Goal: Navigation & Orientation: Find specific page/section

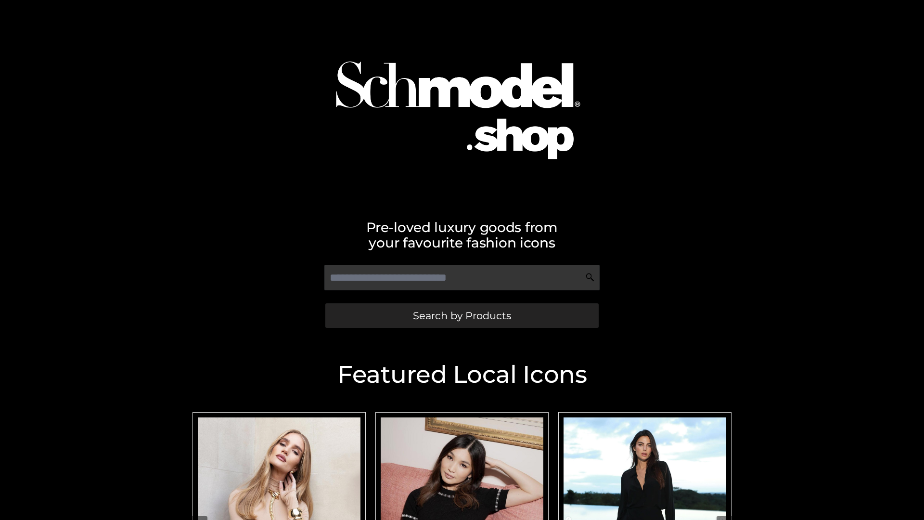
click at [462, 315] on span "Search by Products" at bounding box center [462, 316] width 98 height 10
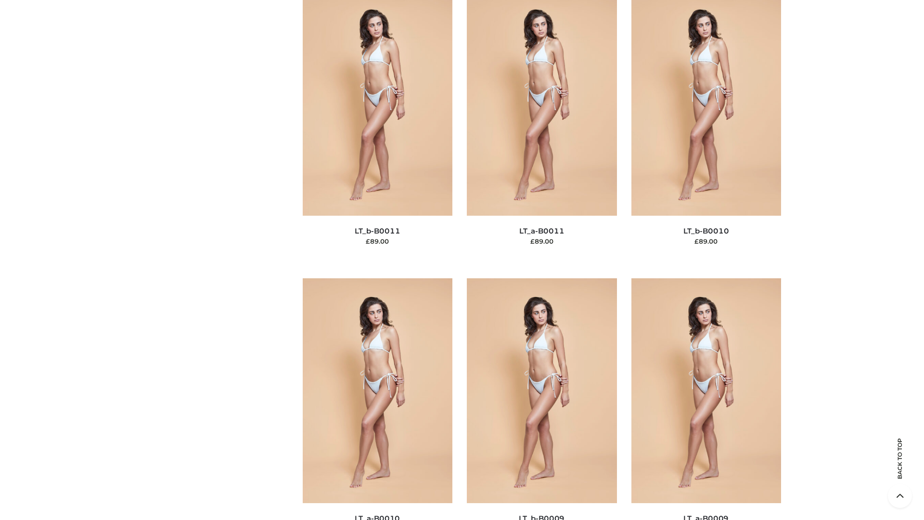
scroll to position [4324, 0]
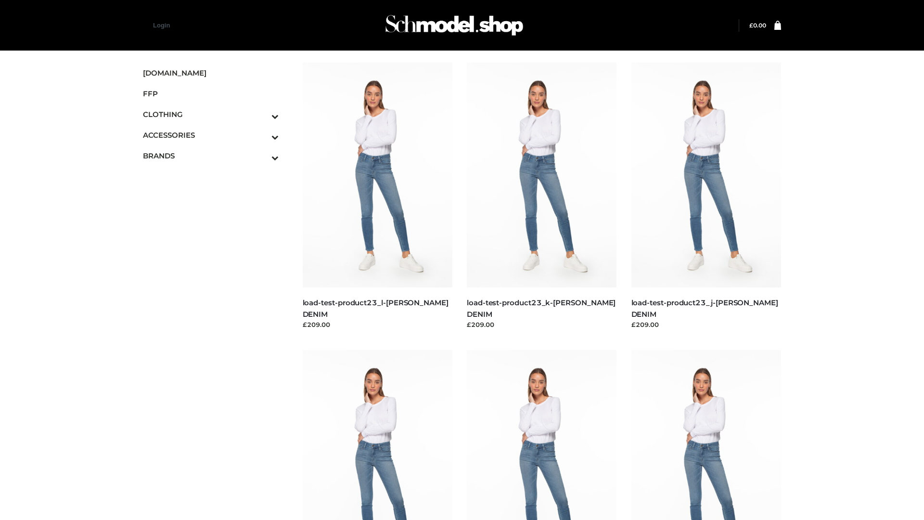
scroll to position [844, 0]
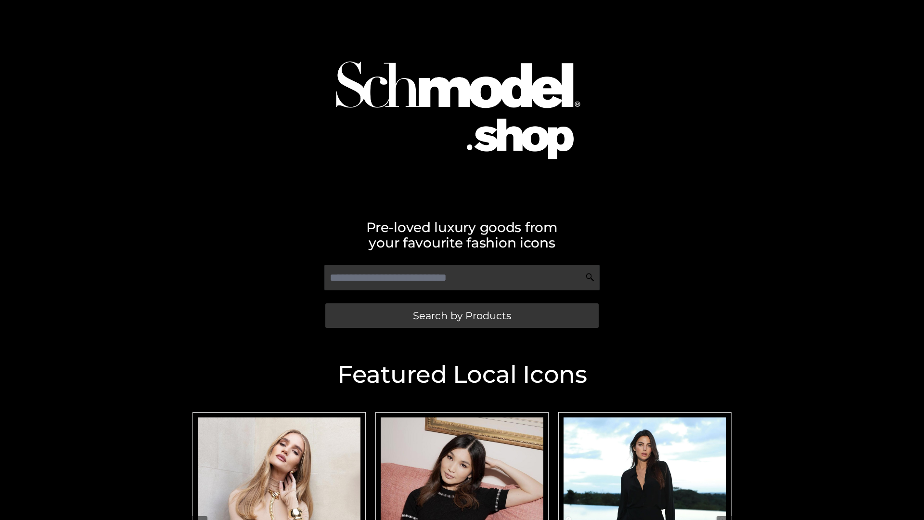
click at [462, 315] on span "Search by Products" at bounding box center [462, 316] width 98 height 10
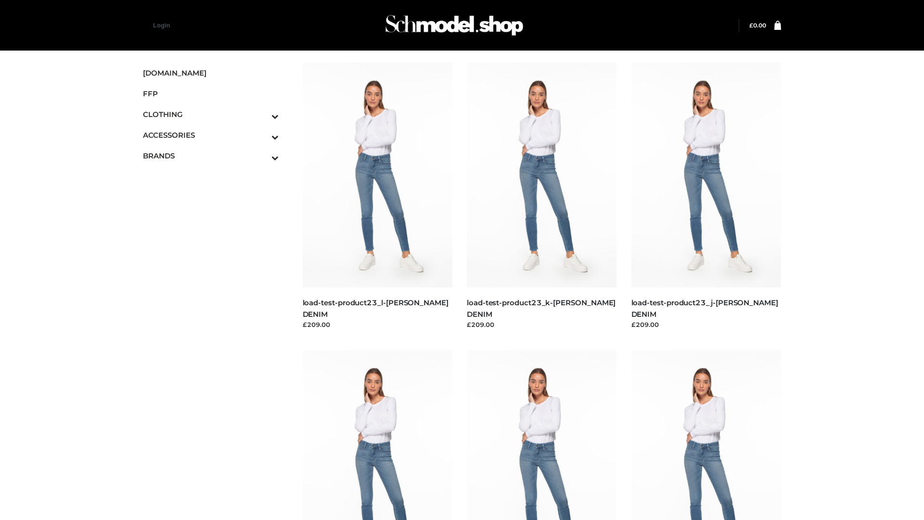
scroll to position [844, 0]
